Goal: Task Accomplishment & Management: Manage account settings

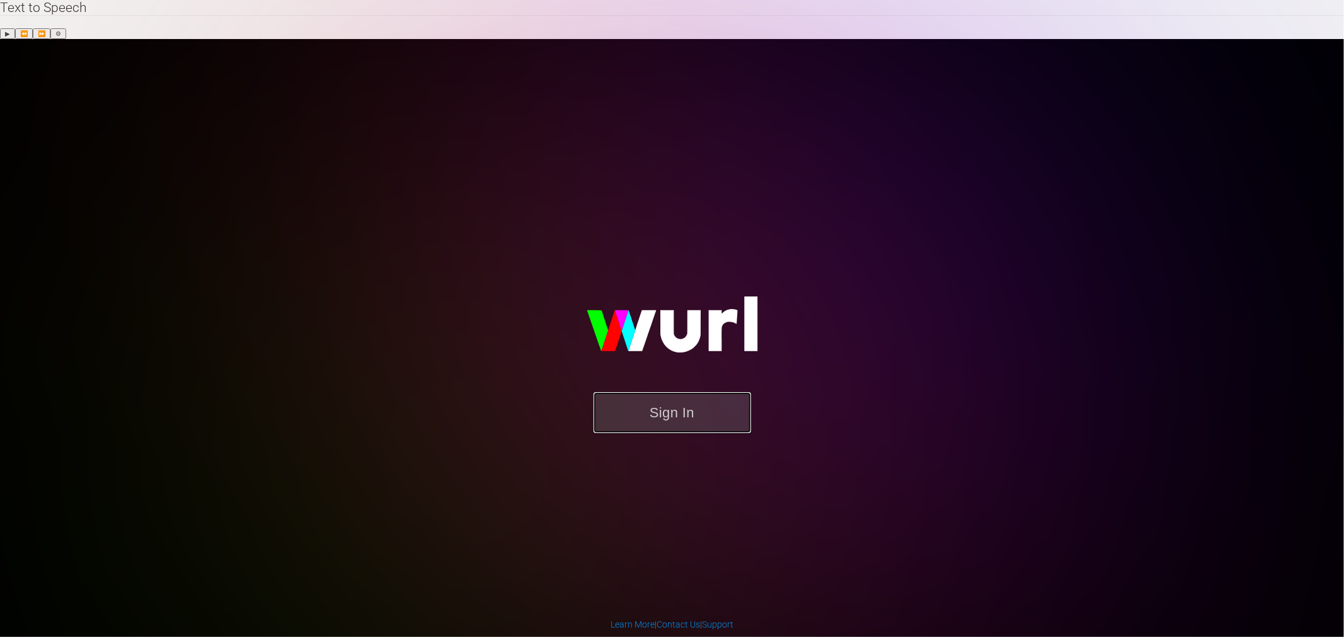
click at [669, 392] on button "Sign In" at bounding box center [671, 412] width 157 height 41
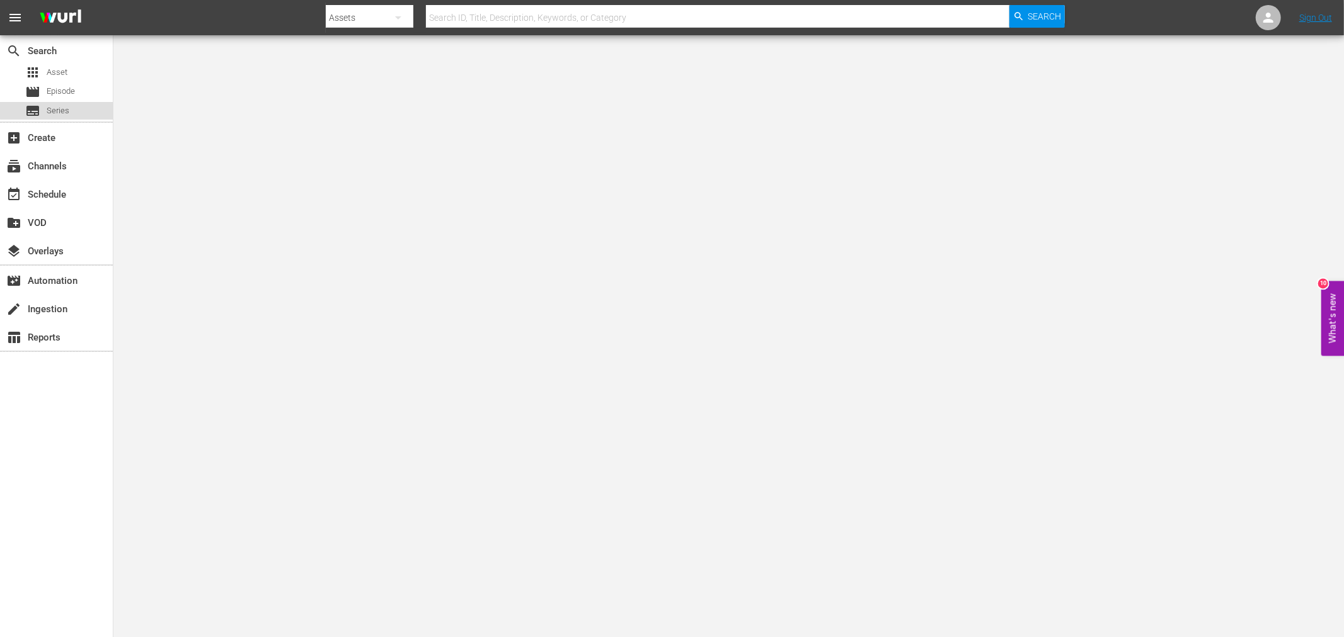
click at [62, 109] on span "Series" at bounding box center [58, 111] width 23 height 13
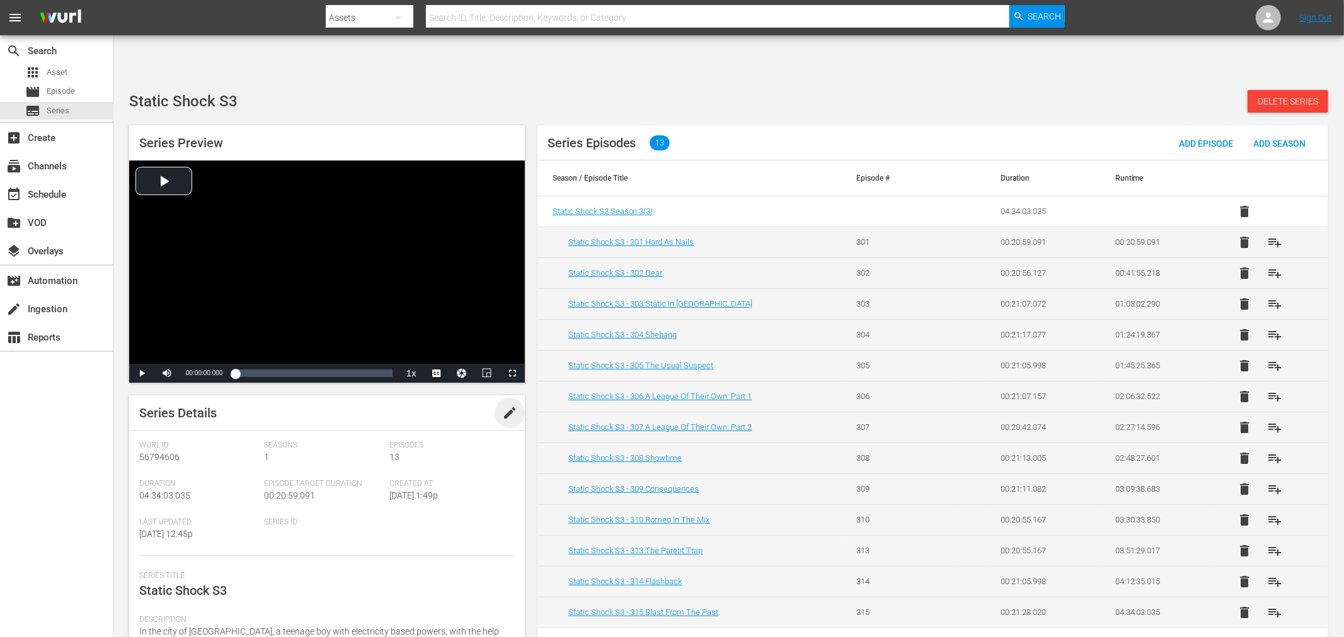
click at [502, 406] on span "edit" at bounding box center [509, 413] width 15 height 15
drag, startPoint x: 209, startPoint y: 549, endPoint x: 243, endPoint y: 550, distance: 34.7
click at [243, 573] on textarea "Static Shock S3" at bounding box center [323, 588] width 369 height 15
type textarea "Static Shock"
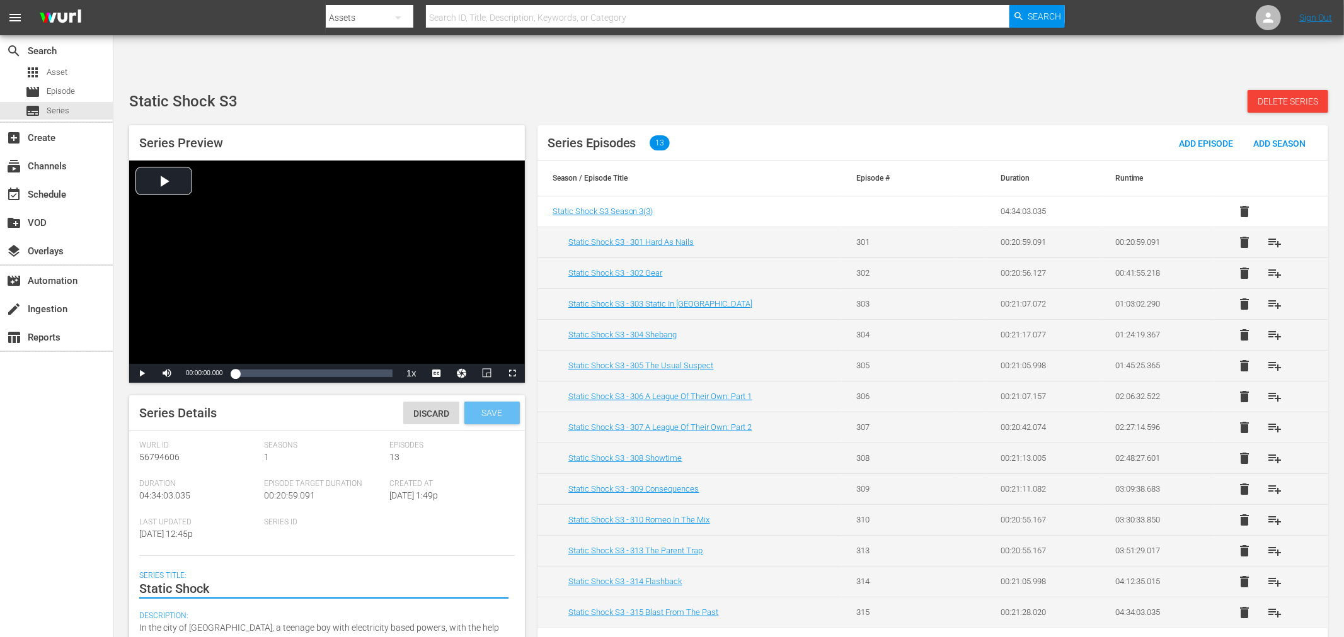
click at [488, 408] on span "Save" at bounding box center [491, 413] width 41 height 10
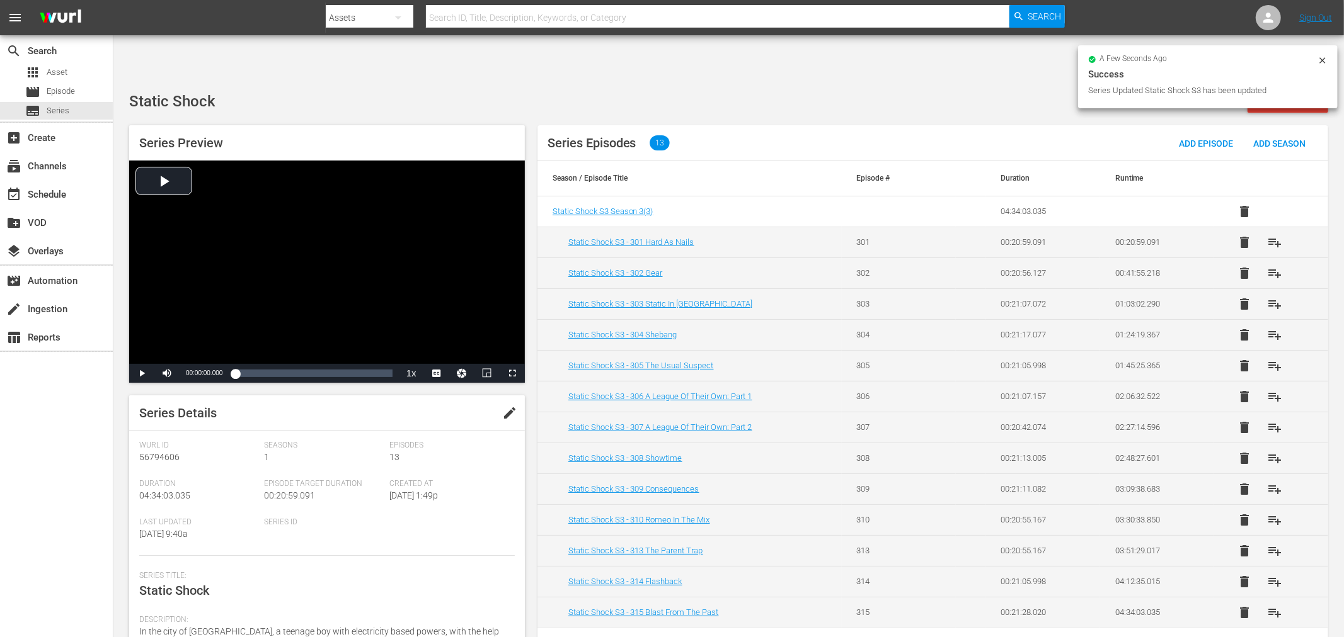
click at [1209, 58] on icon at bounding box center [1322, 60] width 10 height 10
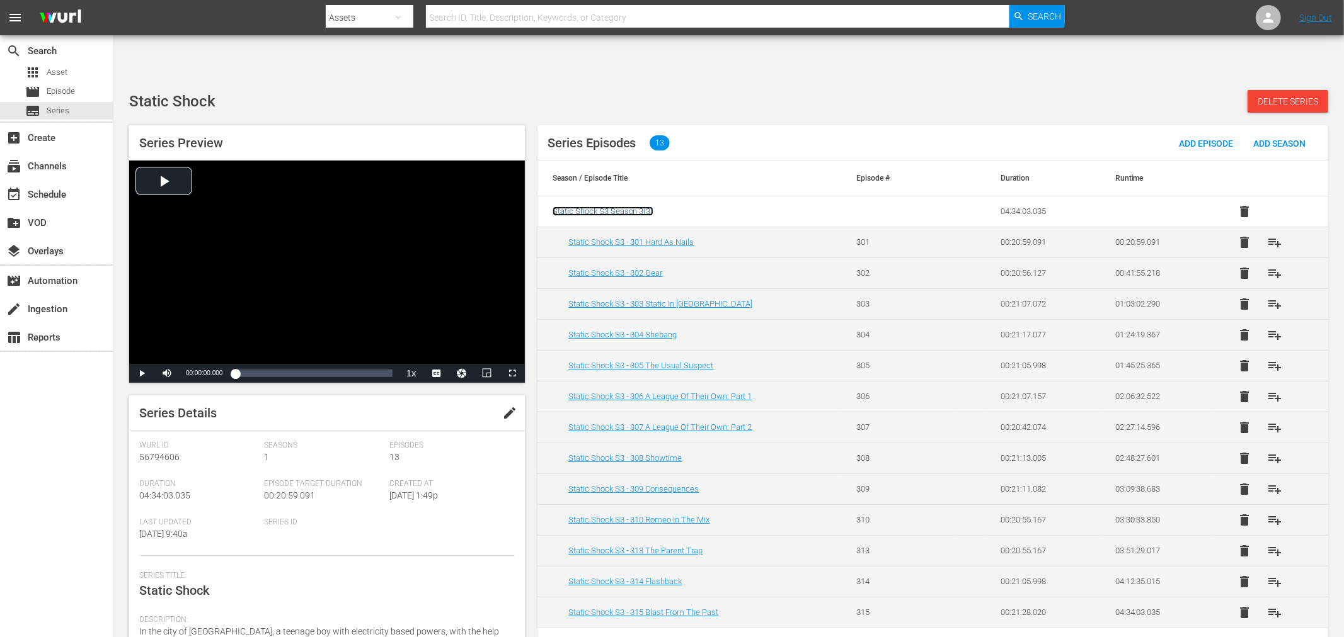
click at [608, 207] on span "Static Shock S3 Season 3 ( 3 )" at bounding box center [602, 211] width 101 height 9
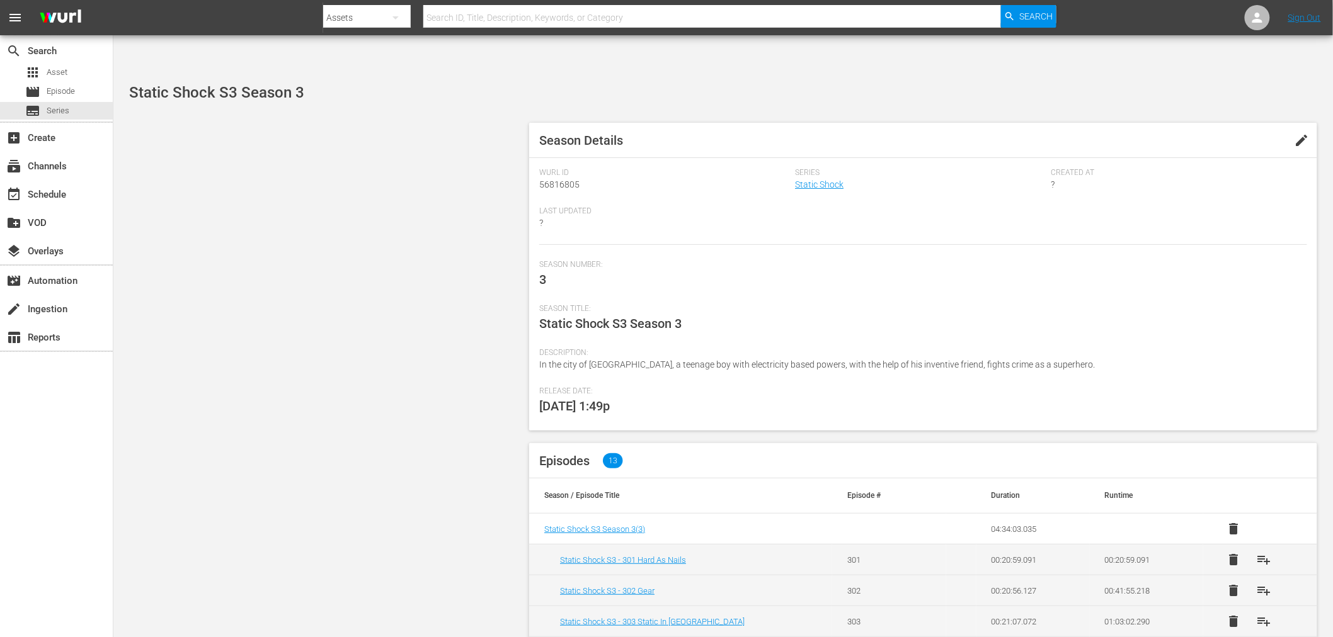
click at [1209, 133] on span "edit" at bounding box center [1302, 140] width 15 height 15
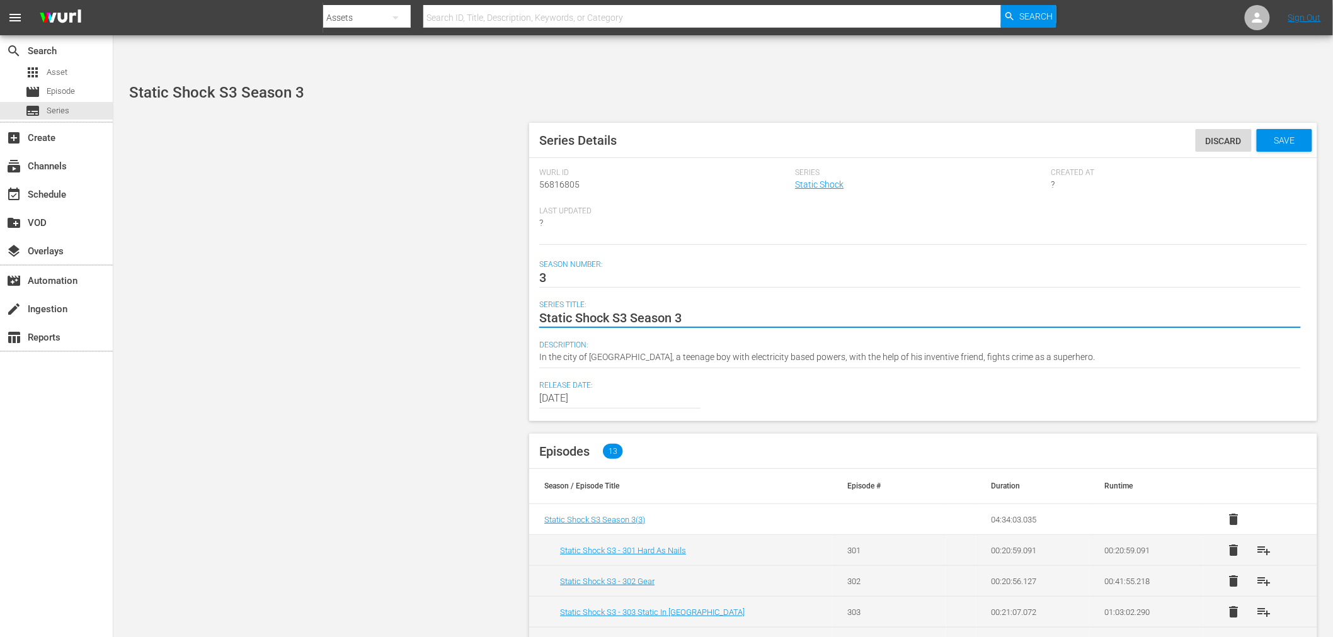
drag, startPoint x: 607, startPoint y: 279, endPoint x: 634, endPoint y: 279, distance: 26.5
click at [634, 311] on textarea "Static Shock S3 Season 3" at bounding box center [920, 318] width 762 height 15
type textarea "Static ShockSeason 3"
type textarea "Static Shock Season 3"
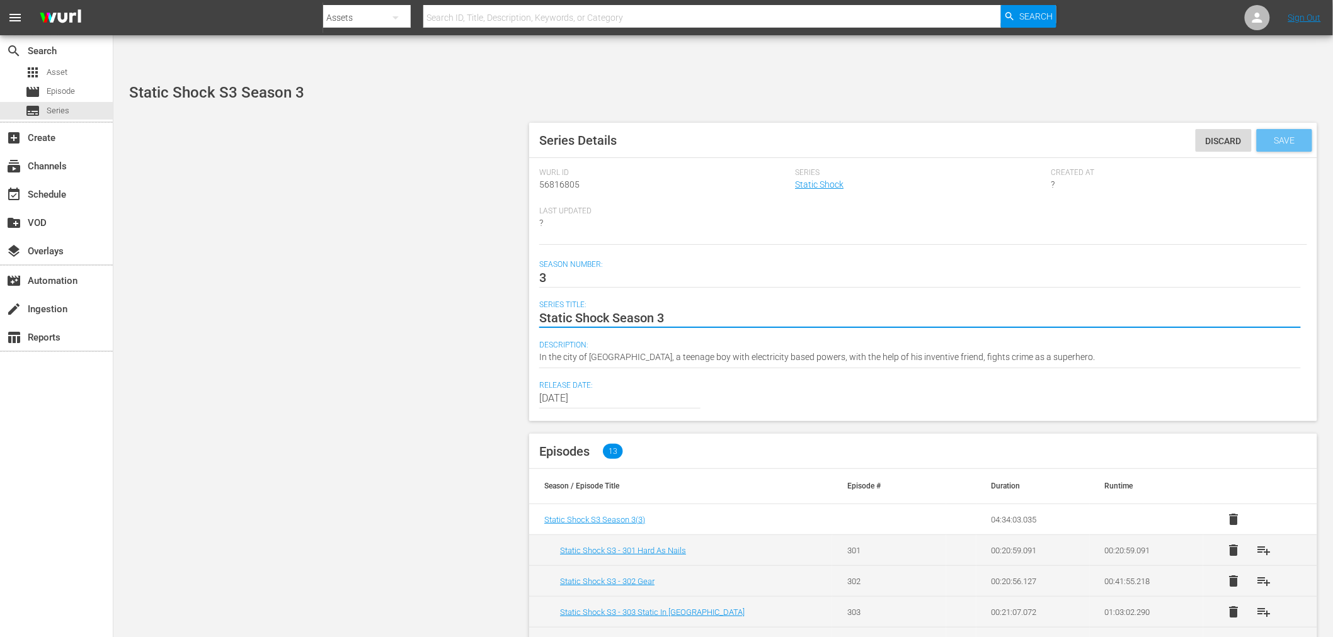
type textarea "Static Shock Season 3"
click at [1209, 135] on span "Save" at bounding box center [1284, 140] width 41 height 10
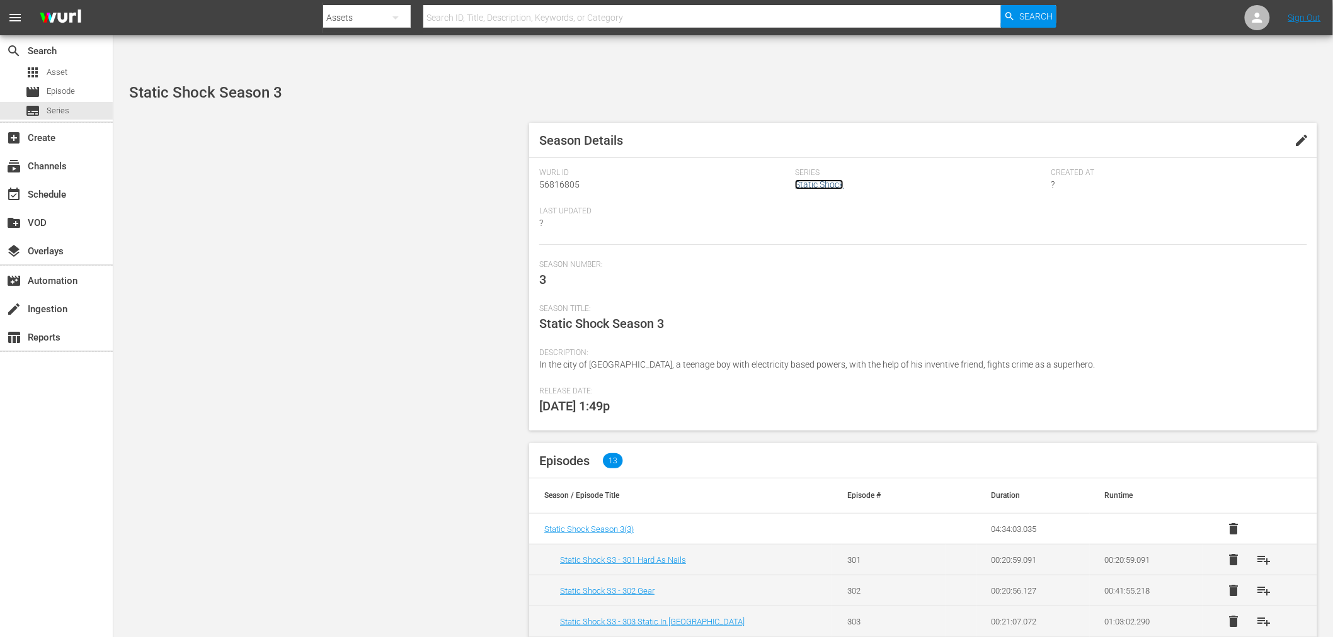
click at [811, 180] on link "Static Shock" at bounding box center [819, 185] width 49 height 10
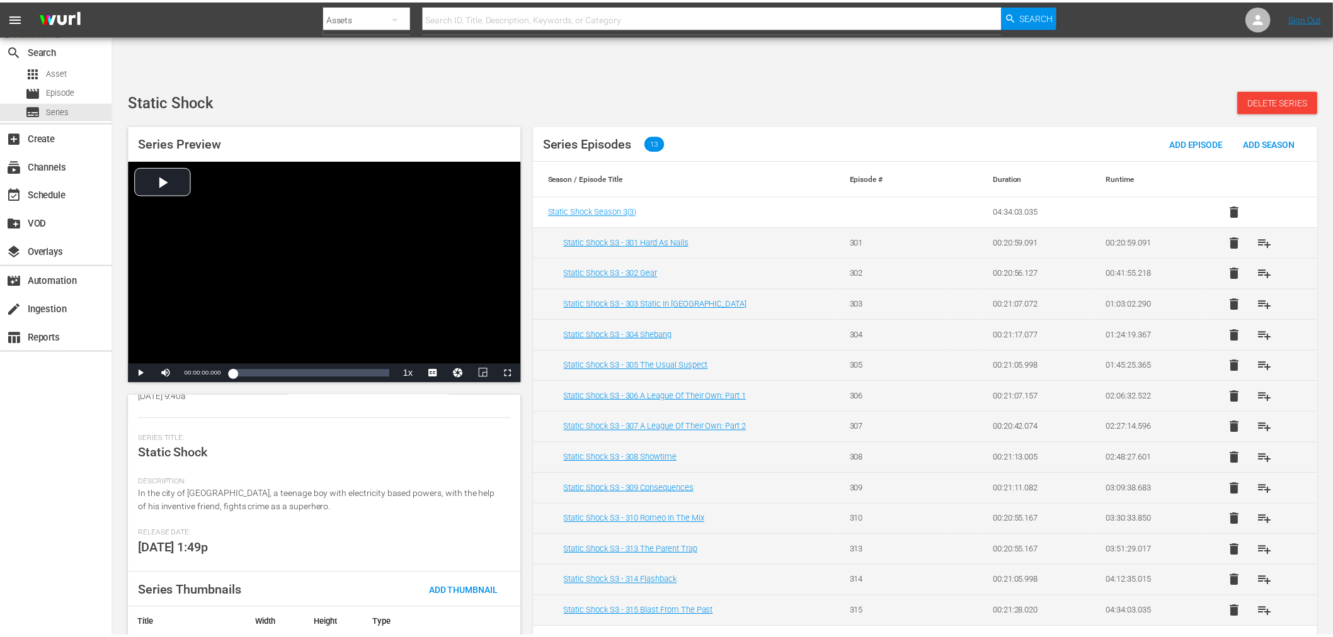
scroll to position [153, 0]
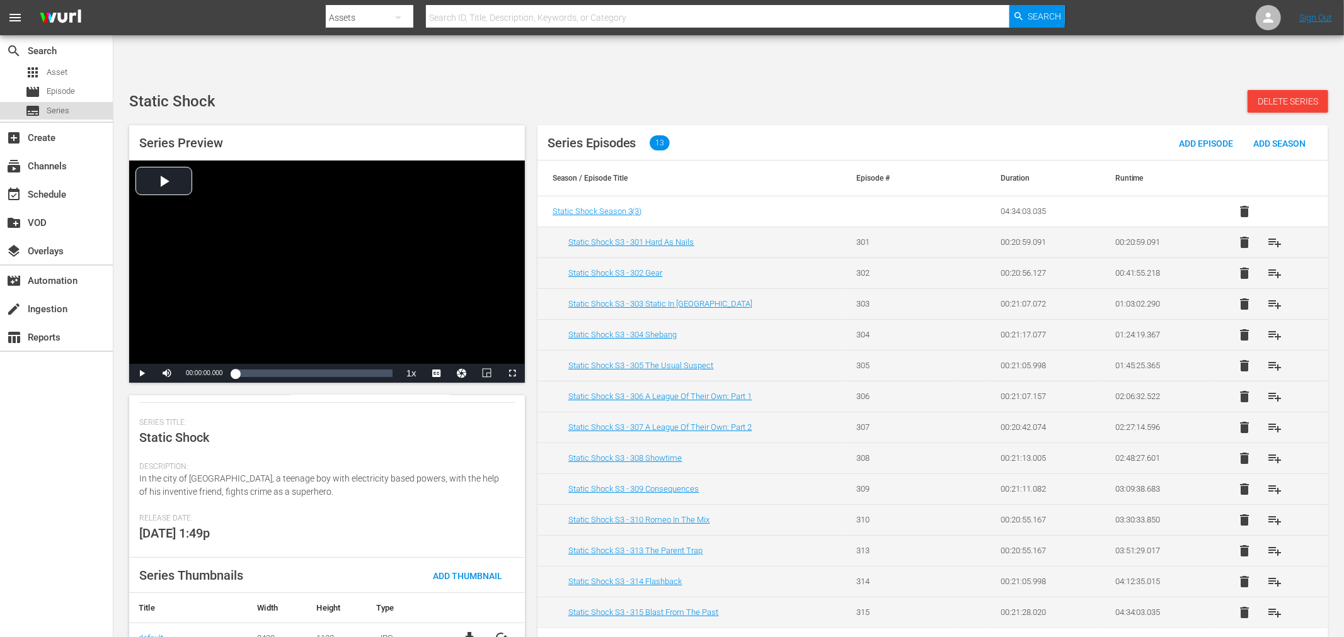
click at [54, 111] on span "Series" at bounding box center [58, 111] width 23 height 13
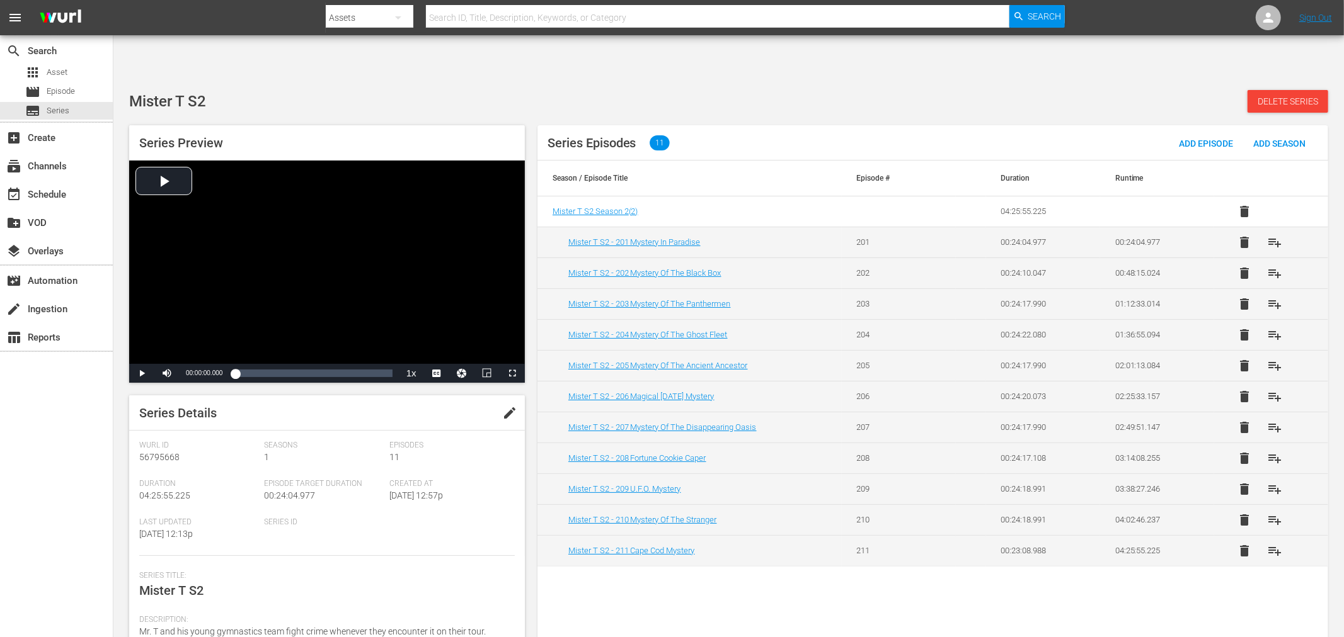
click at [502, 406] on span "edit" at bounding box center [509, 413] width 15 height 15
drag, startPoint x: 186, startPoint y: 549, endPoint x: 220, endPoint y: 552, distance: 34.2
type textarea "Mister T"
click at [475, 408] on span "Save" at bounding box center [491, 413] width 41 height 10
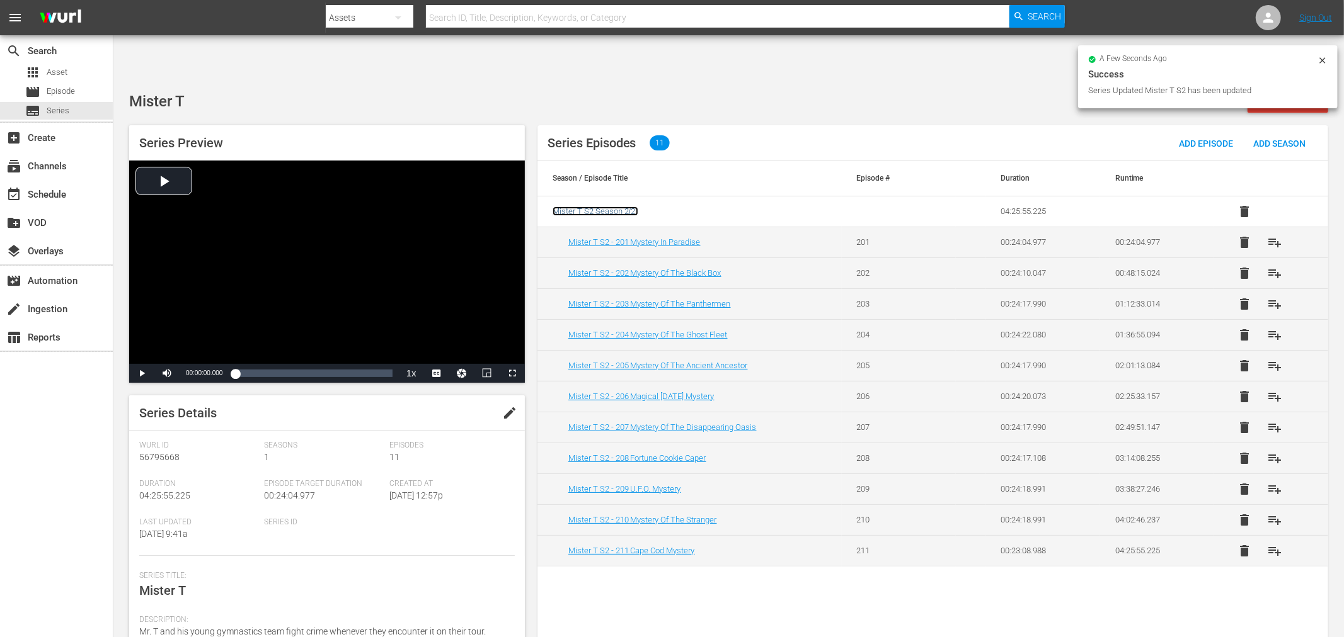
click at [612, 207] on span "Mister T S2 Season 2 ( 2 )" at bounding box center [595, 211] width 86 height 9
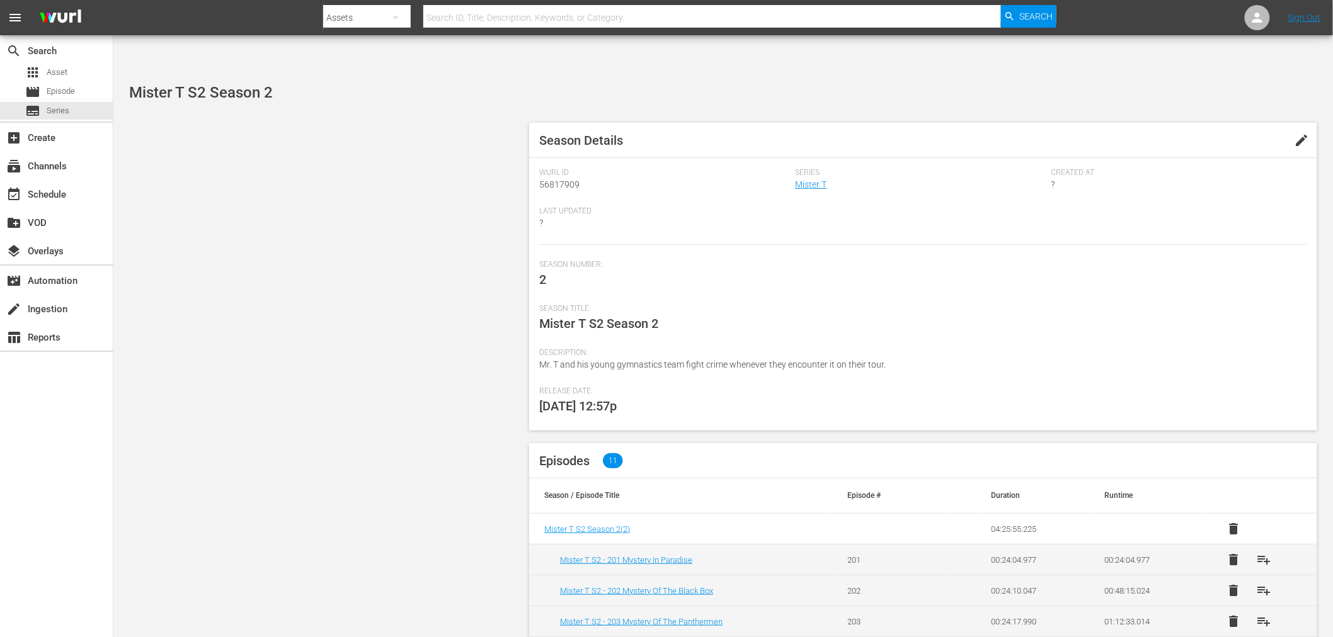
click at [1209, 133] on span "edit" at bounding box center [1302, 140] width 15 height 15
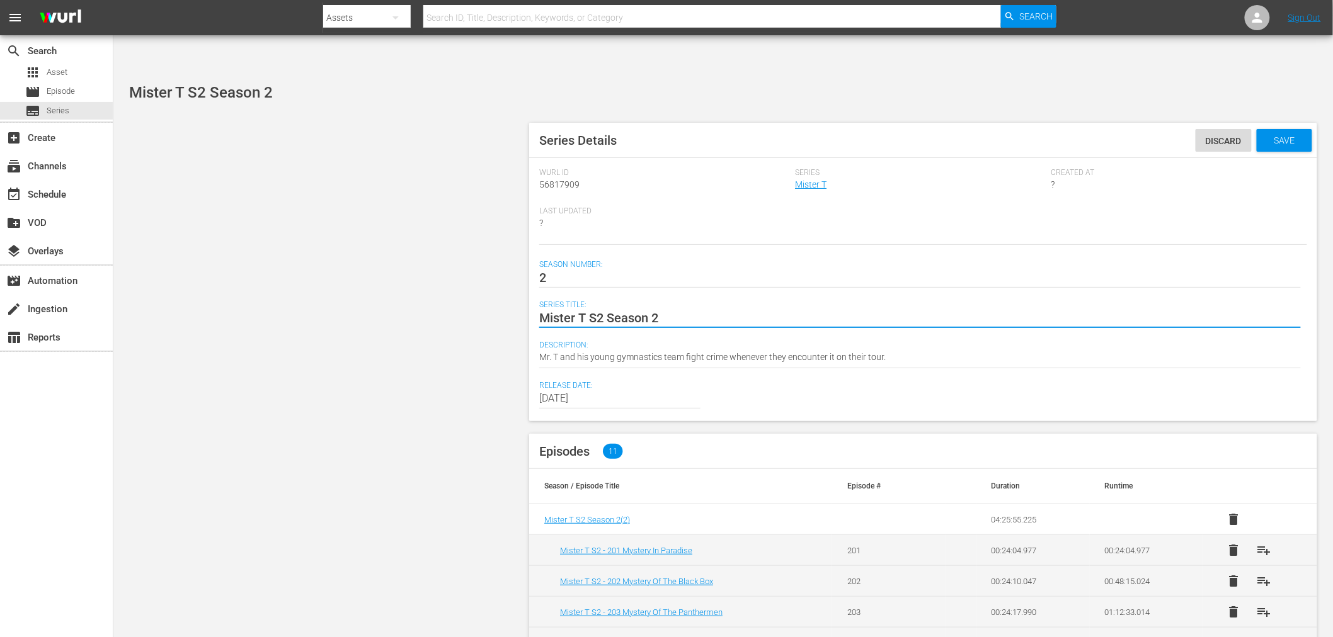
click at [590, 311] on textarea "Mister T S2 Season 2" at bounding box center [920, 318] width 762 height 15
click at [613, 311] on textarea "Mister T S2 Season 2" at bounding box center [920, 318] width 762 height 15
drag, startPoint x: 690, startPoint y: 278, endPoint x: 589, endPoint y: 285, distance: 101.7
click at [589, 311] on textarea "Mister T S2 Season 2" at bounding box center [920, 318] width 762 height 15
type textarea "Mister T"
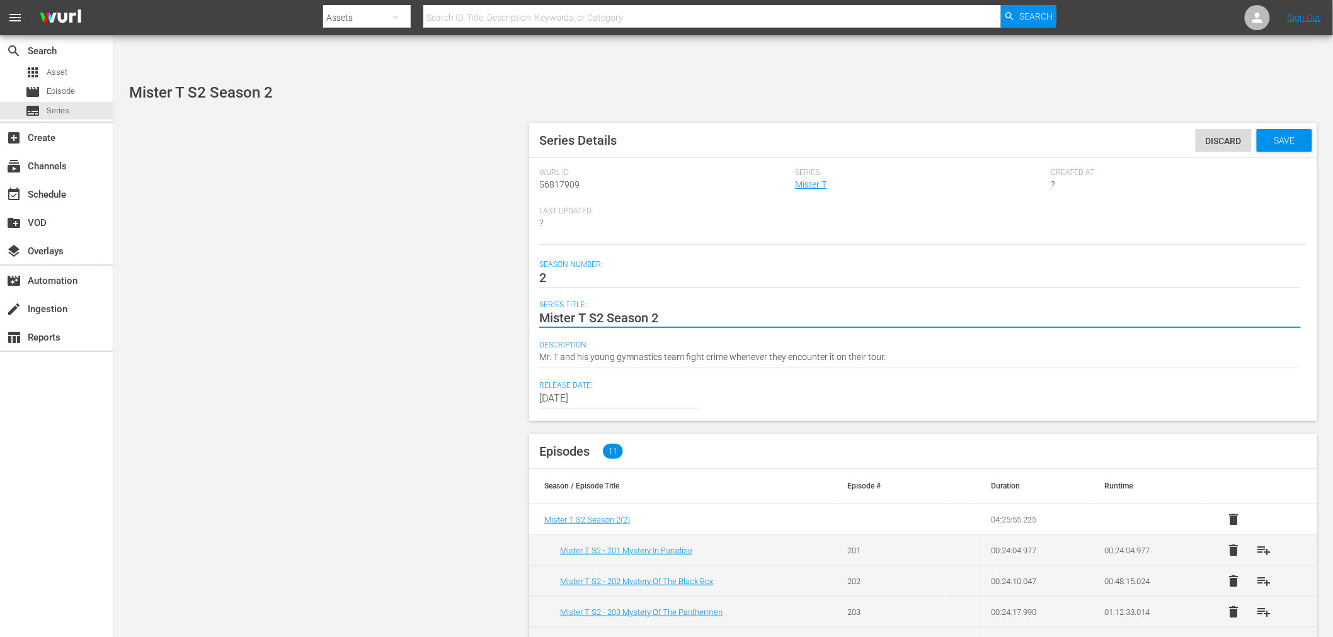
type textarea "Mister T"
click at [1209, 135] on span "Save" at bounding box center [1284, 140] width 41 height 10
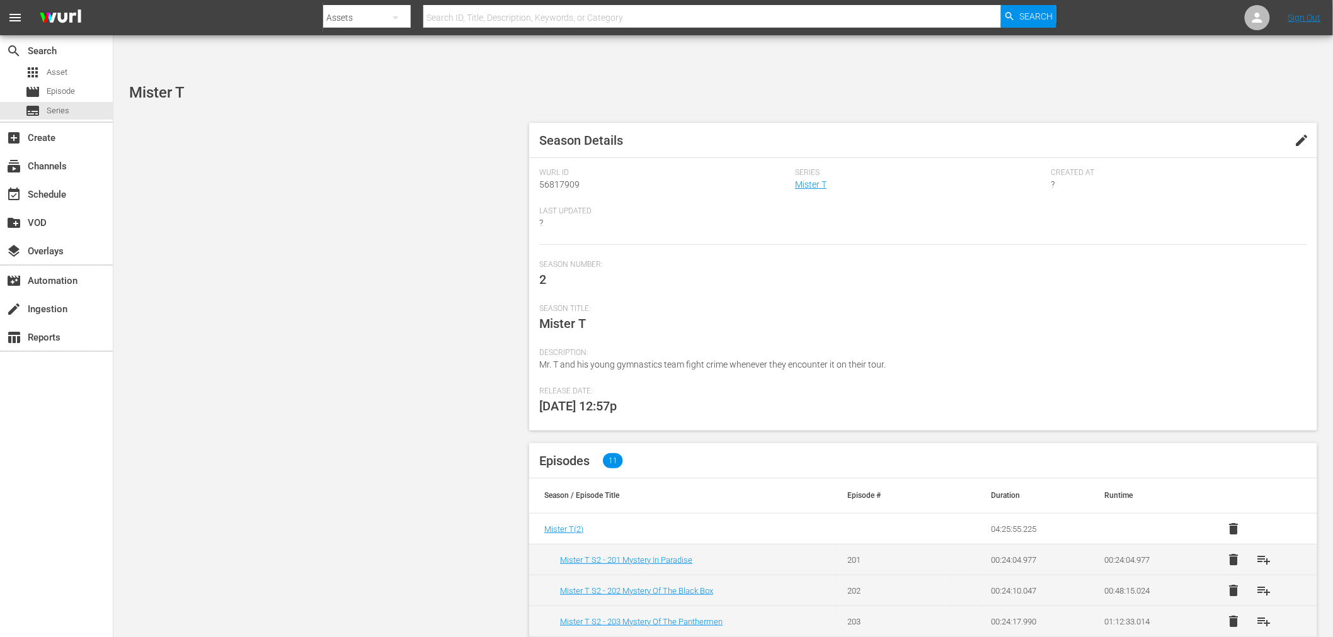
click at [1209, 133] on span "edit" at bounding box center [1302, 140] width 15 height 15
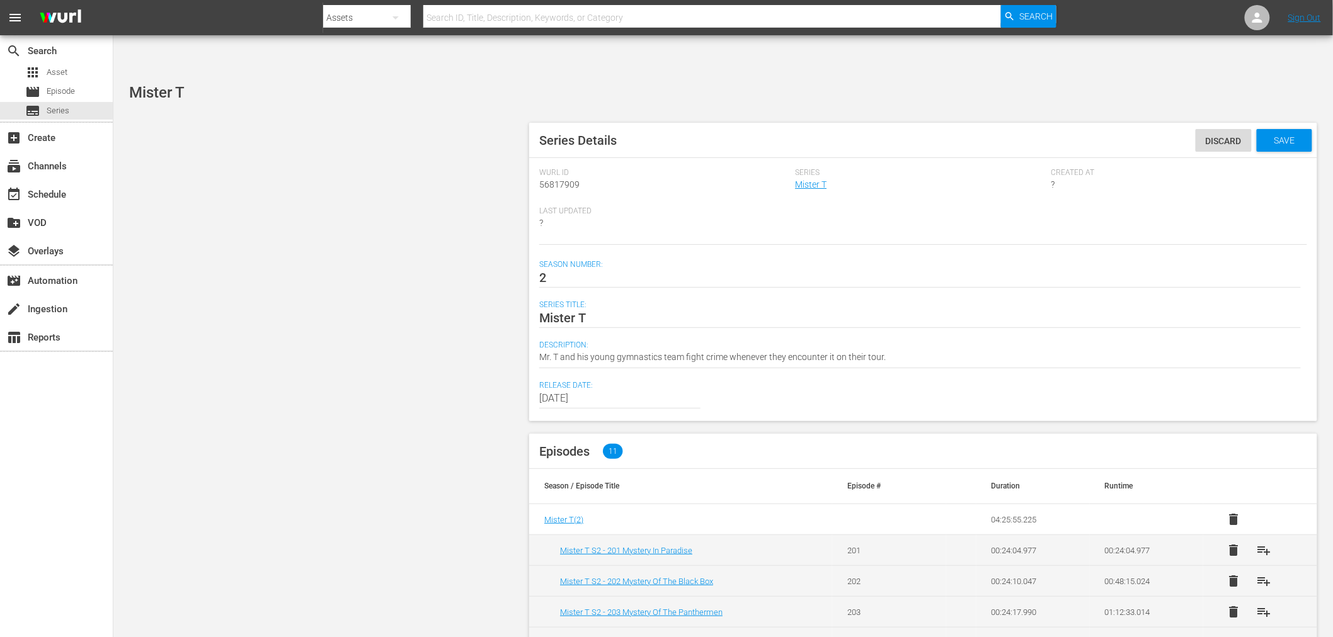
click at [668, 303] on div "Mister T Mister T" at bounding box center [920, 318] width 762 height 30
type textarea "Mister T"
type textarea "Mister T S"
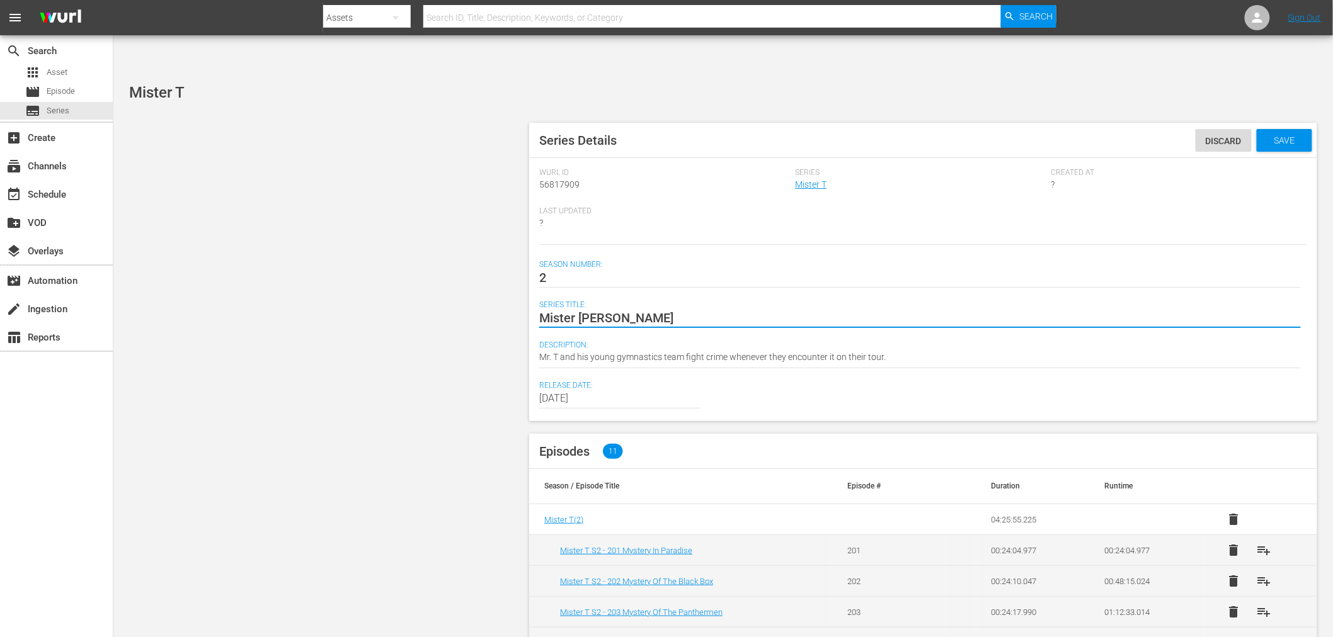
type textarea "Mister T Se"
type textarea "Mister T Sea"
type textarea "Mister T Seas"
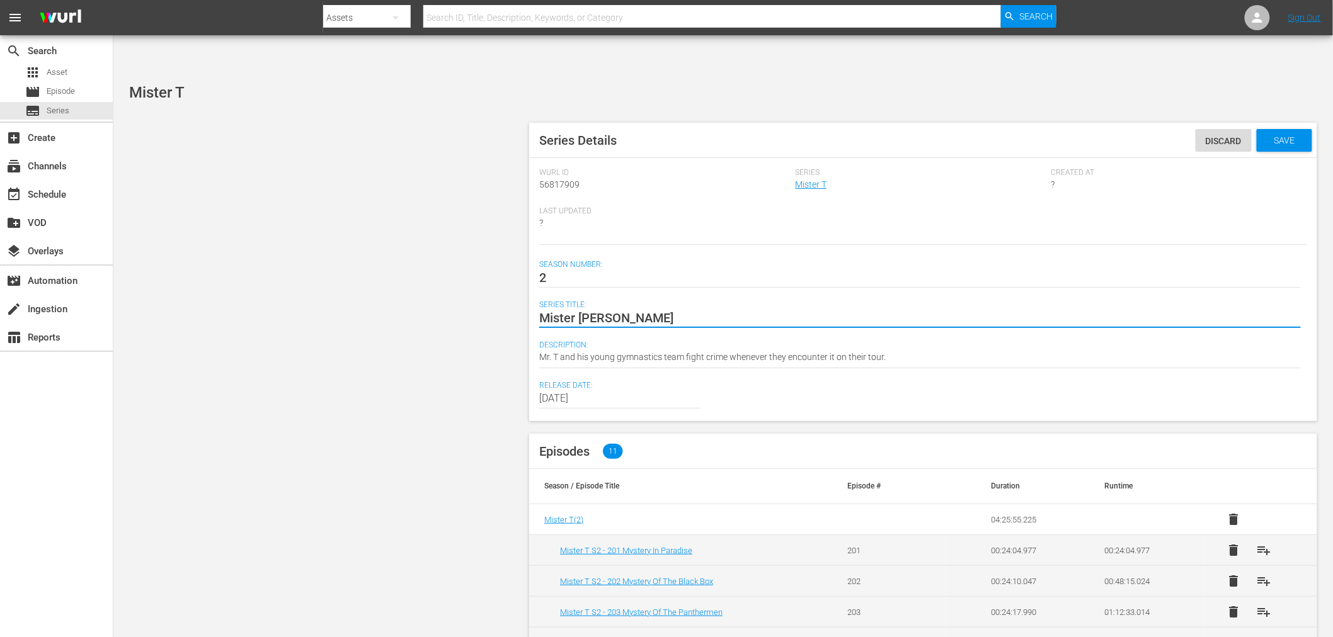
type textarea "Mister T Seas"
type textarea "Mister T Seaso"
type textarea "Mister T Season"
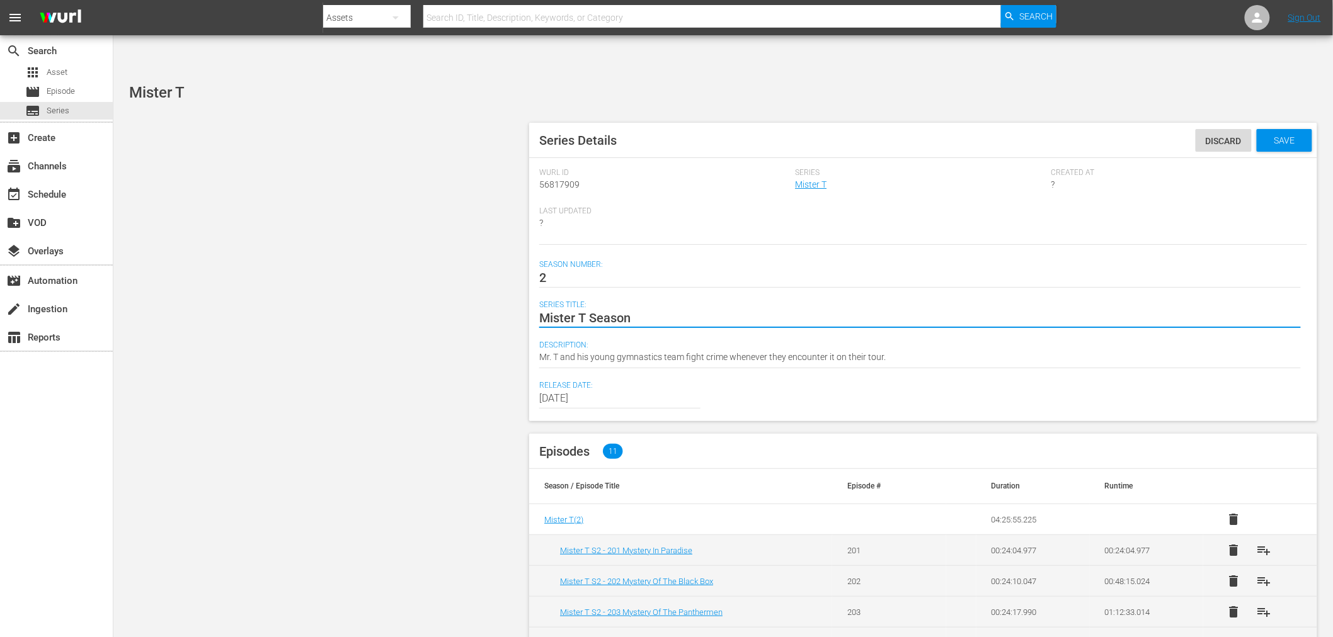
type textarea "Mister T Season"
type textarea "Mister T Season 2"
click at [1209, 129] on div "Save" at bounding box center [1284, 140] width 55 height 23
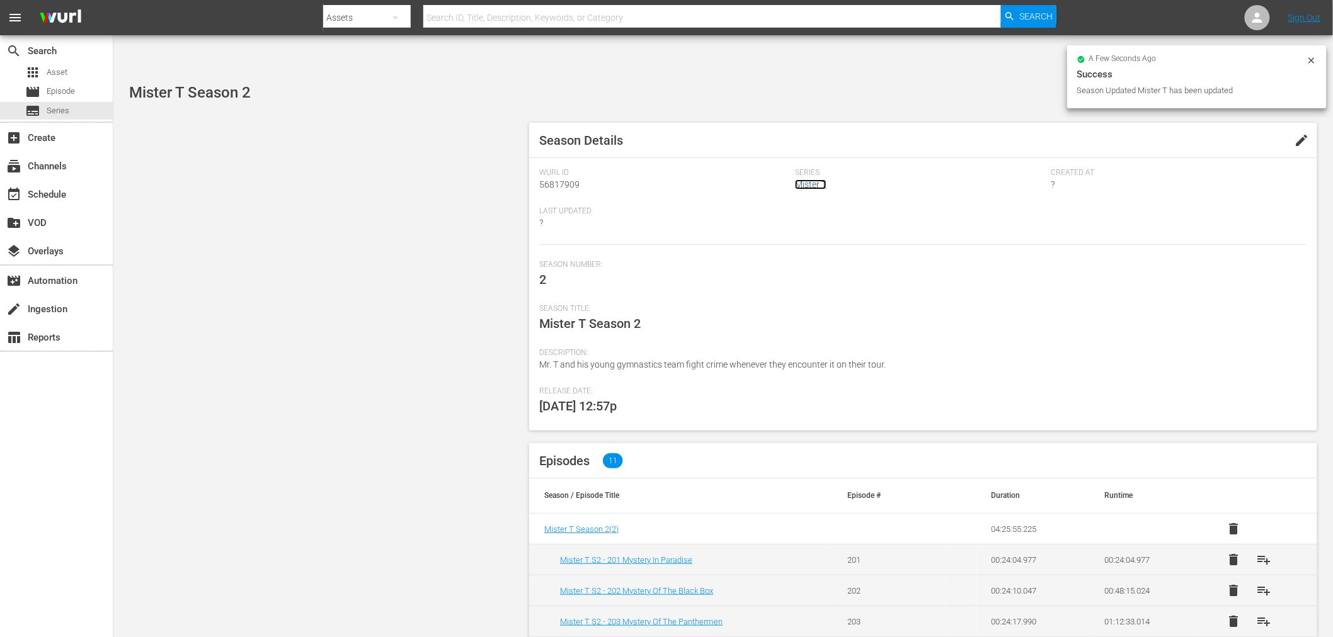
click at [805, 180] on link "Mister T" at bounding box center [810, 185] width 31 height 10
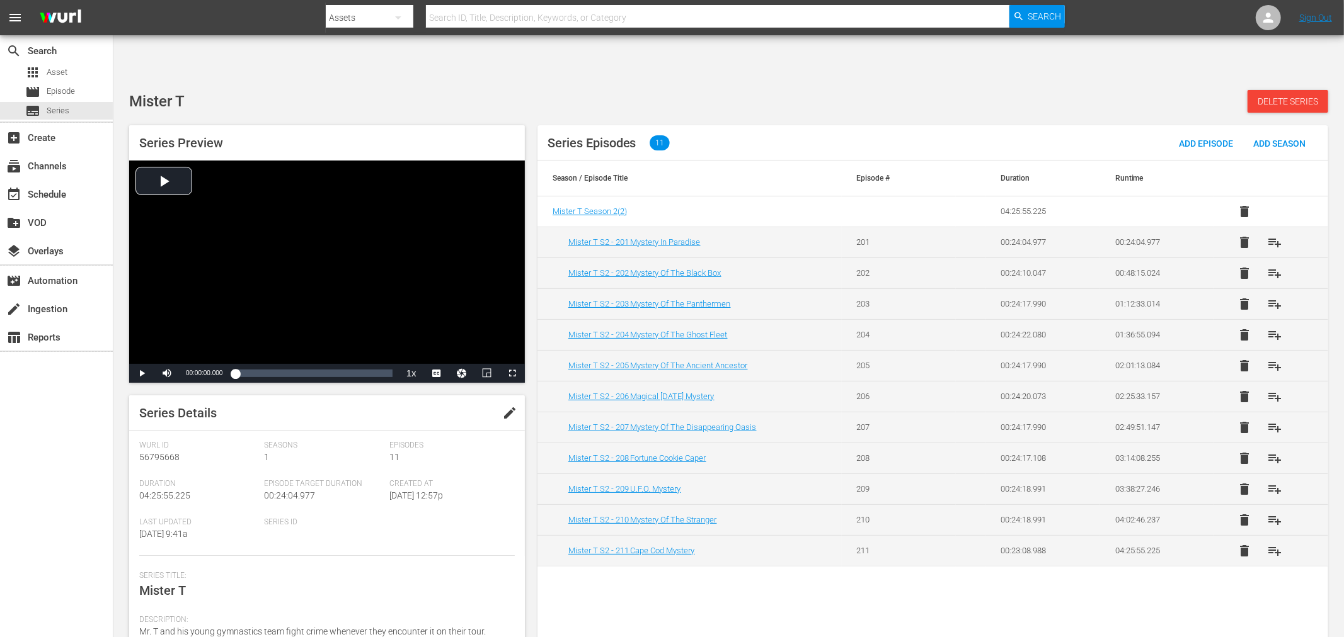
click at [878, 573] on div "Series Episodes 11 Add Episode Add Season Season / Episode Title Episode # Dura…" at bounding box center [932, 389] width 791 height 528
click at [67, 111] on span "Series" at bounding box center [58, 111] width 23 height 13
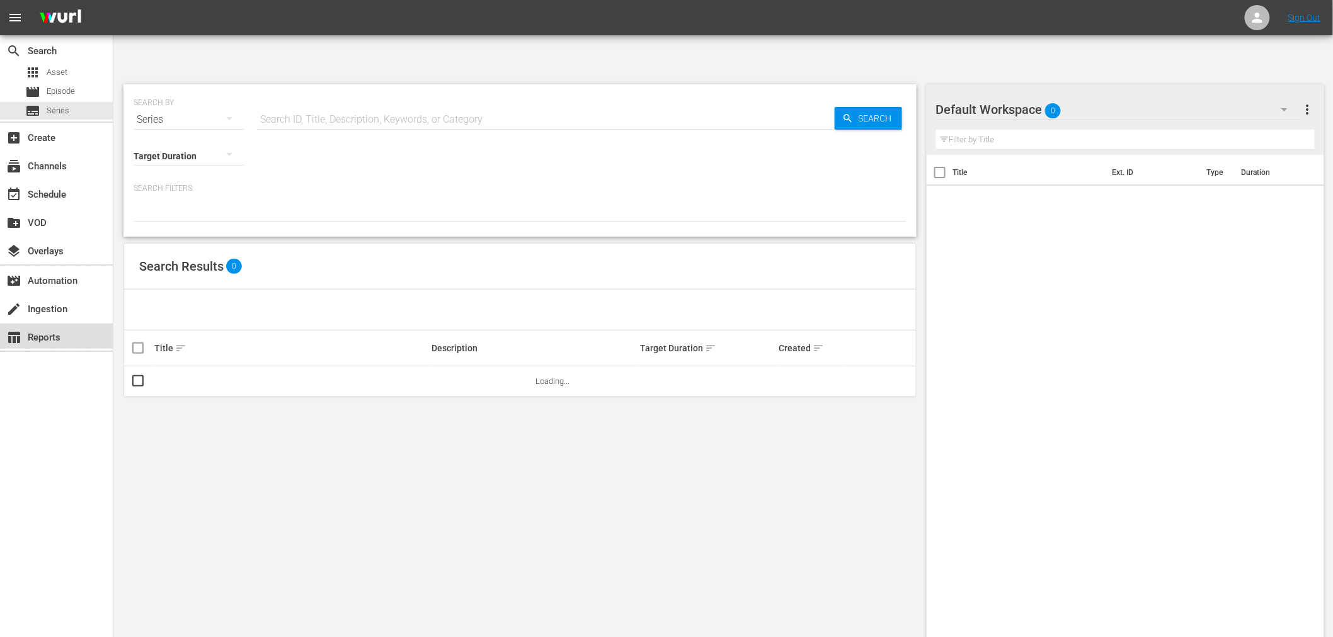
click at [59, 332] on div "table_chart Reports" at bounding box center [35, 335] width 71 height 11
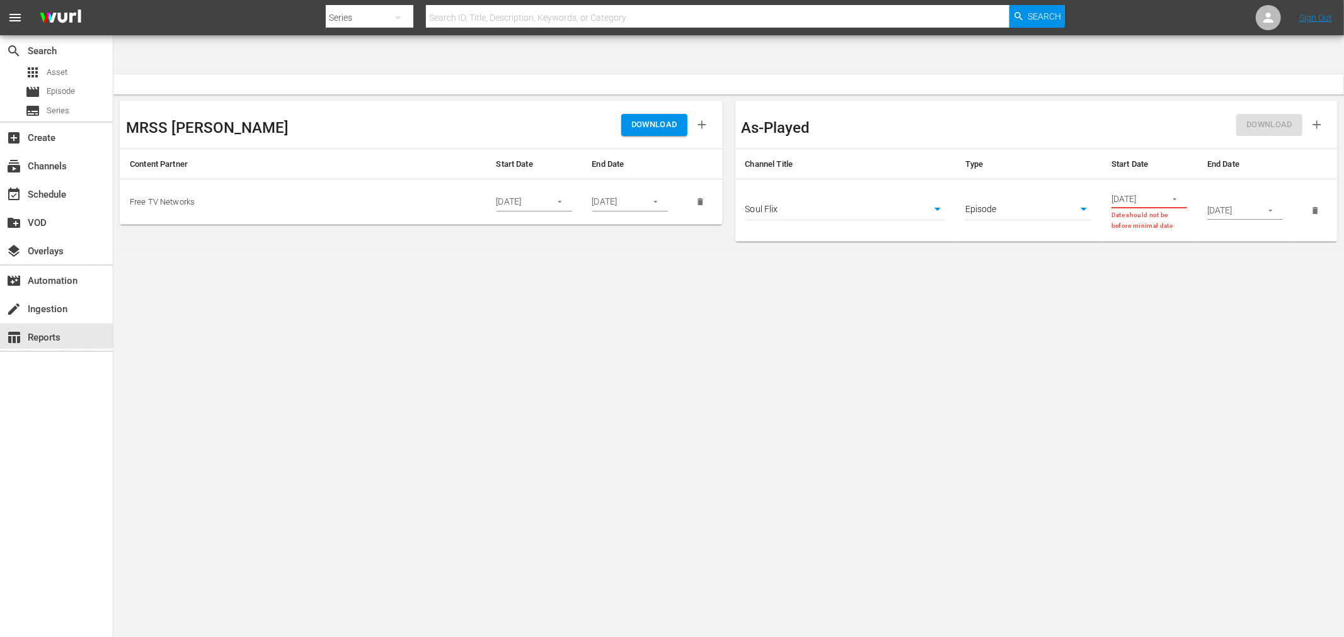
click at [698, 118] on icon "button" at bounding box center [702, 125] width 14 height 14
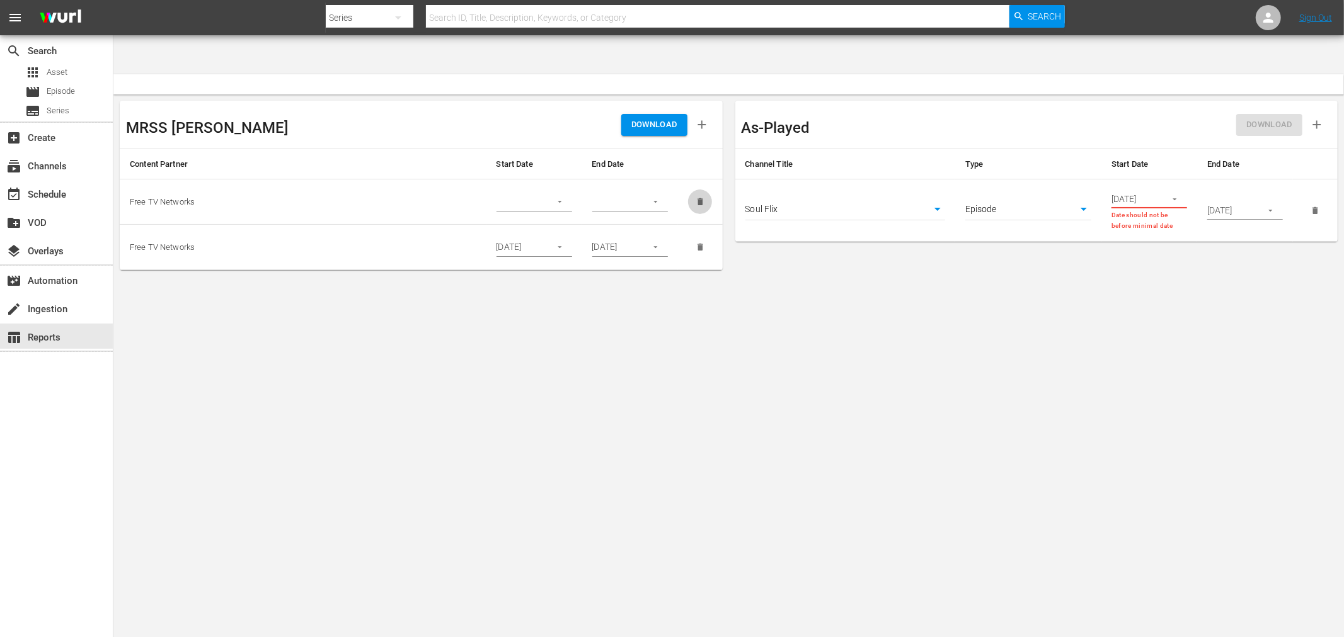
click at [703, 197] on icon "delete" at bounding box center [699, 201] width 9 height 9
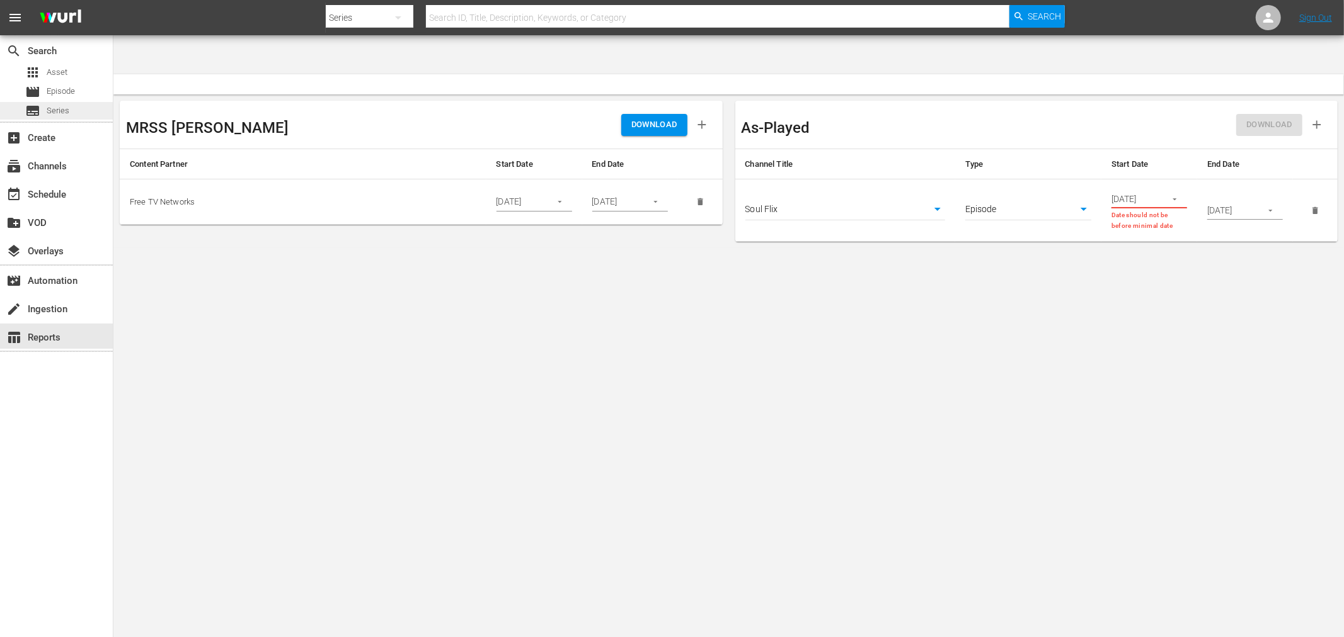
click at [60, 108] on span "Series" at bounding box center [58, 111] width 23 height 13
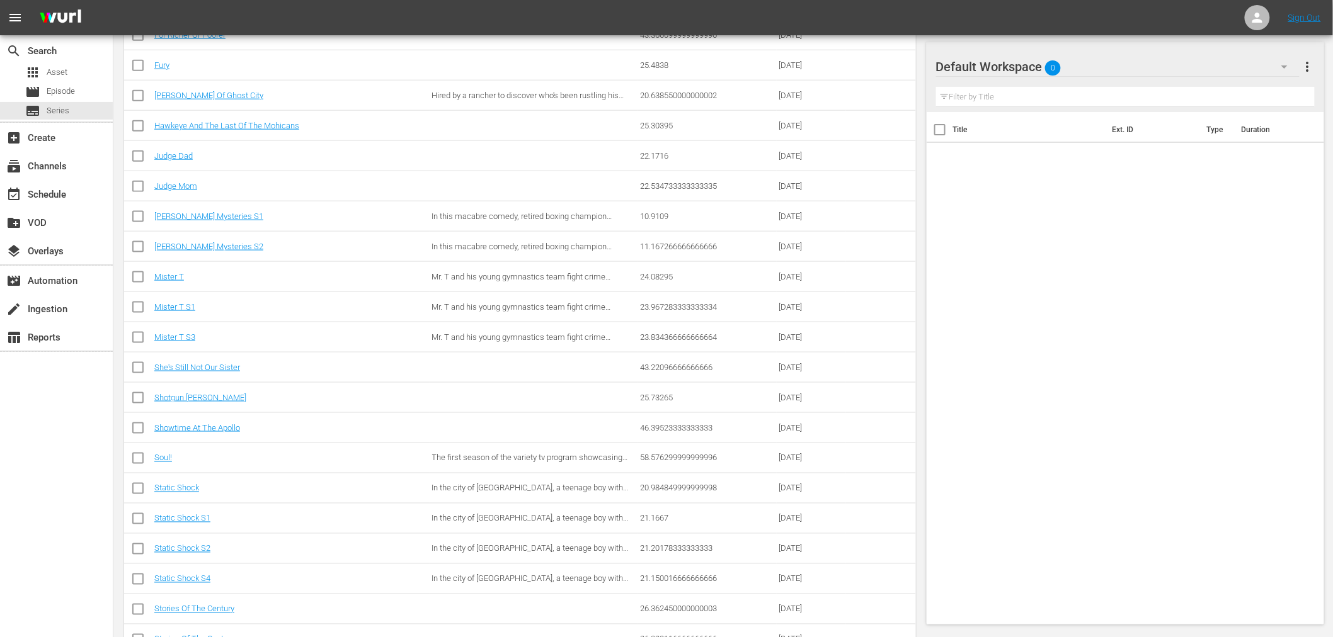
scroll to position [488, 0]
